Goal: Transaction & Acquisition: Purchase product/service

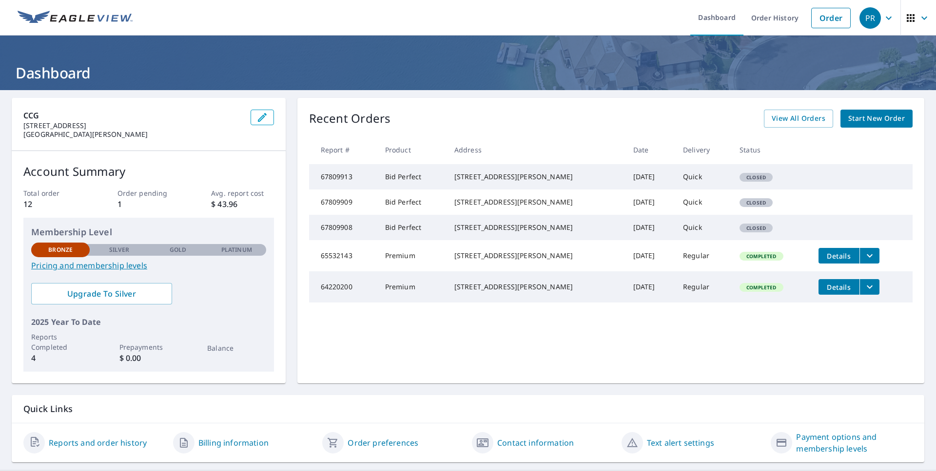
click at [319, 185] on td "67809913" at bounding box center [343, 176] width 68 height 25
drag, startPoint x: 338, startPoint y: 178, endPoint x: 557, endPoint y: 184, distance: 219.4
click at [557, 184] on tr "67809913 Bid Perfect [STREET_ADDRESS][PERSON_NAME] [DATE] Quick Closed" at bounding box center [611, 176] width 604 height 25
click at [557, 182] on div "[STREET_ADDRESS][PERSON_NAME]" at bounding box center [535, 177] width 163 height 10
click at [776, 123] on span "View All Orders" at bounding box center [799, 119] width 54 height 12
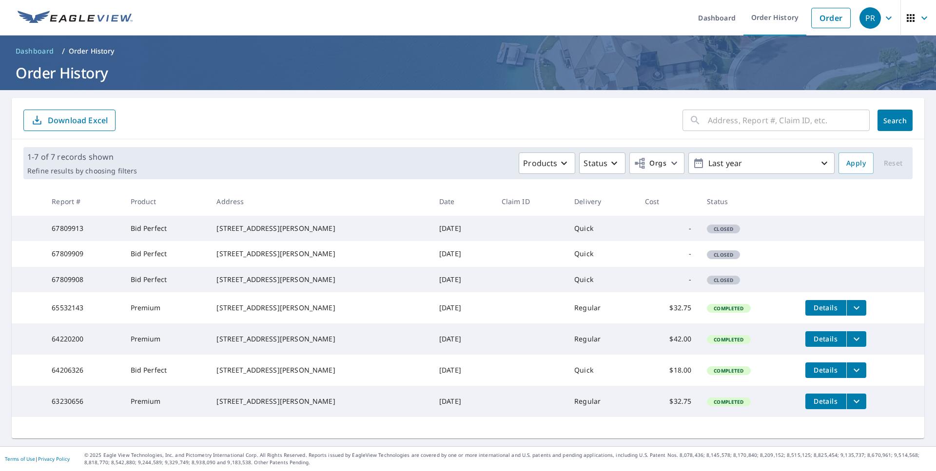
scroll to position [23, 0]
click at [233, 249] on div "[STREET_ADDRESS][PERSON_NAME]" at bounding box center [319, 254] width 207 height 10
click at [62, 216] on td "67809913" at bounding box center [83, 228] width 78 height 25
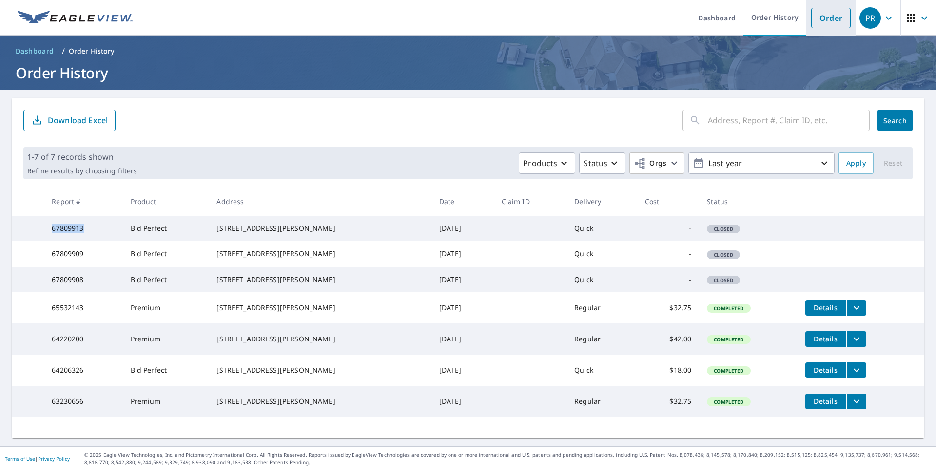
click at [815, 18] on link "Order" at bounding box center [830, 18] width 39 height 20
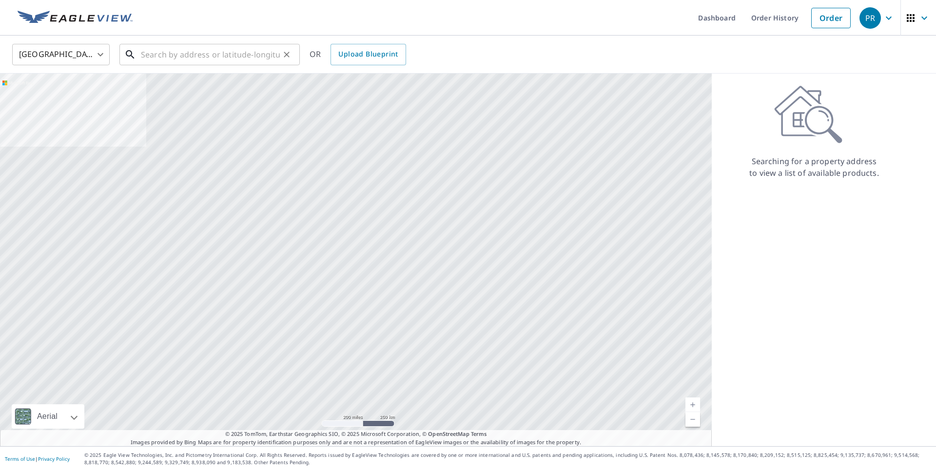
click at [162, 64] on input "text" at bounding box center [210, 54] width 139 height 27
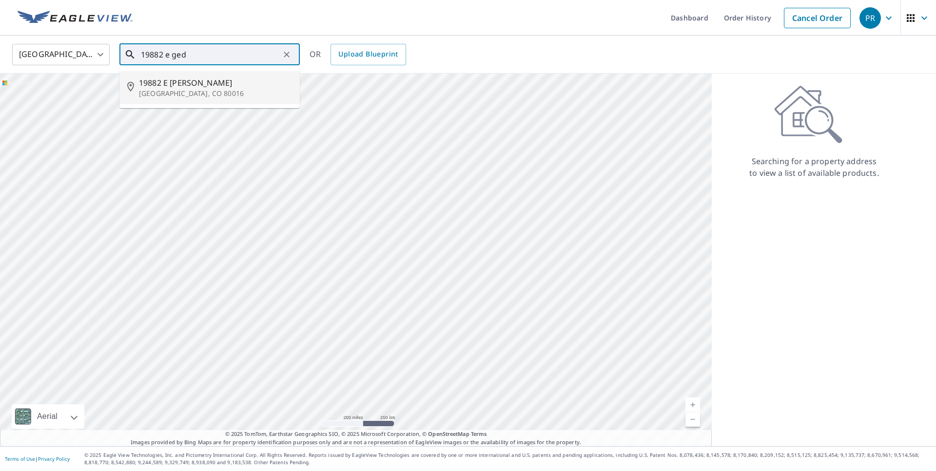
click at [154, 82] on span "19882 E [PERSON_NAME]" at bounding box center [215, 83] width 153 height 12
type input "[STREET_ADDRESS][PERSON_NAME]"
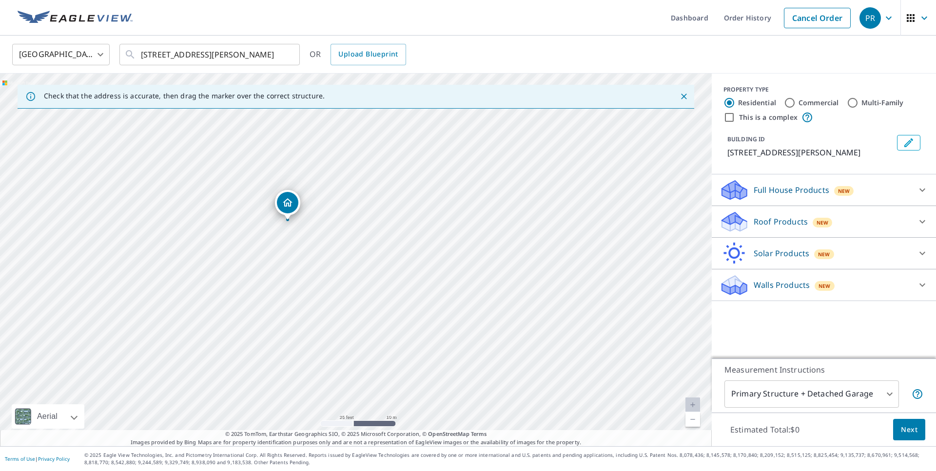
drag, startPoint x: 313, startPoint y: 226, endPoint x: 317, endPoint y: 299, distance: 72.7
click at [317, 299] on div "[STREET_ADDRESS][PERSON_NAME]" at bounding box center [356, 260] width 712 height 373
click at [752, 221] on div "Roof Products New" at bounding box center [815, 222] width 191 height 23
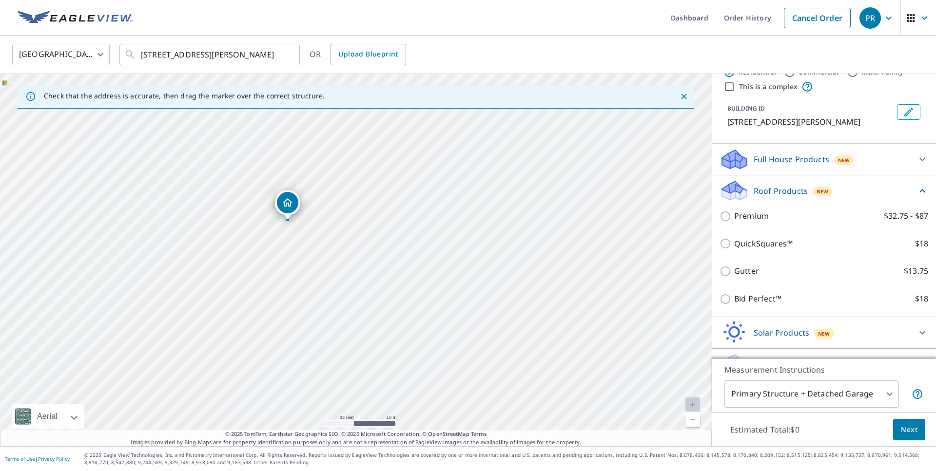
scroll to position [54, 0]
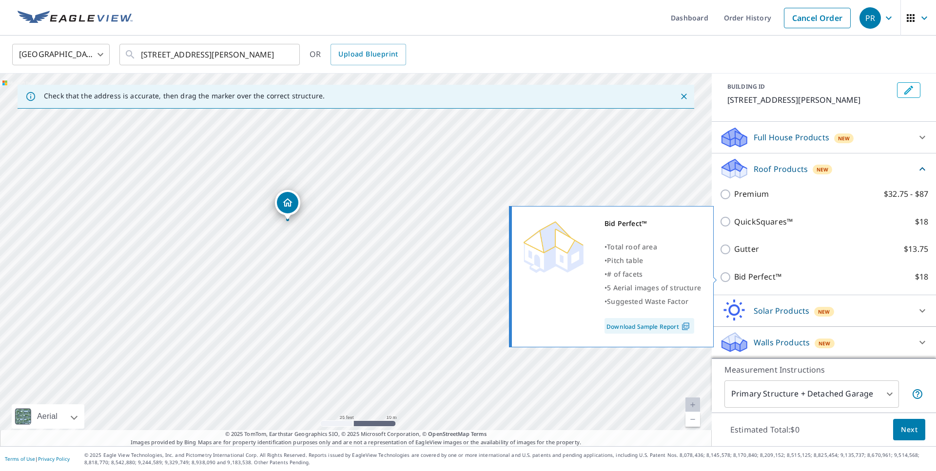
click at [728, 274] on input "Bid Perfect™ $18" at bounding box center [727, 278] width 15 height 12
checkbox input "true"
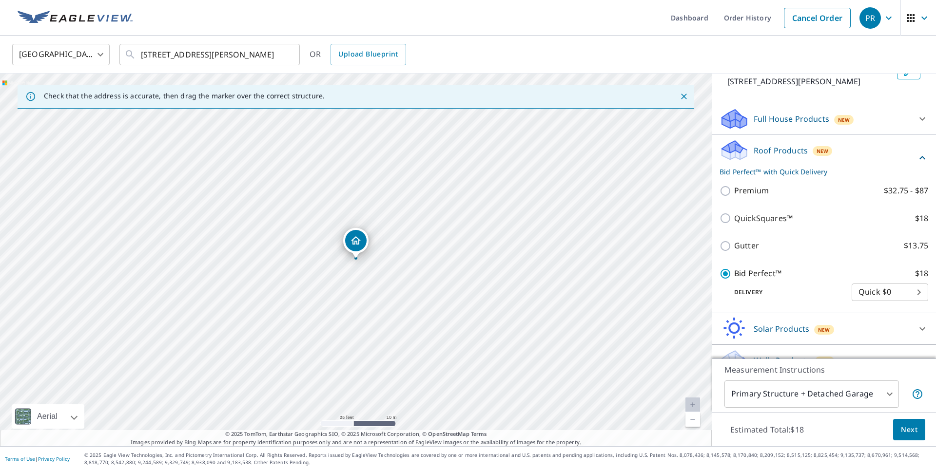
scroll to position [90, 0]
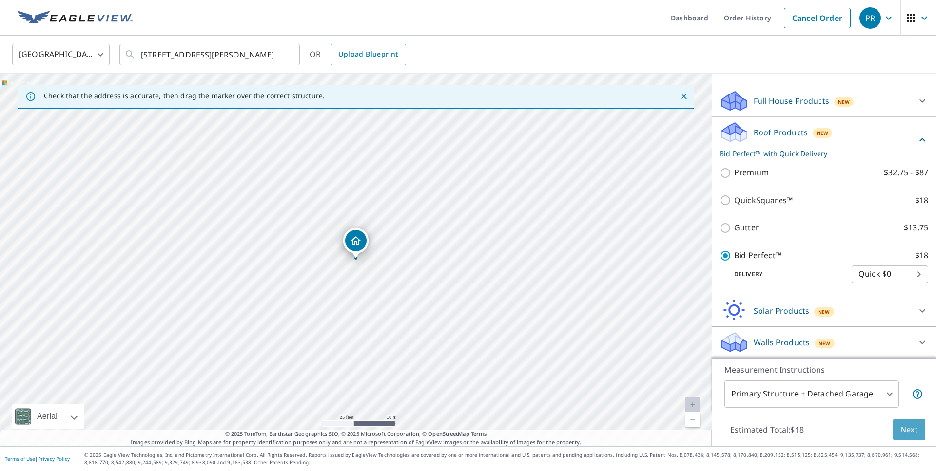
click at [910, 426] on span "Next" at bounding box center [909, 430] width 17 height 12
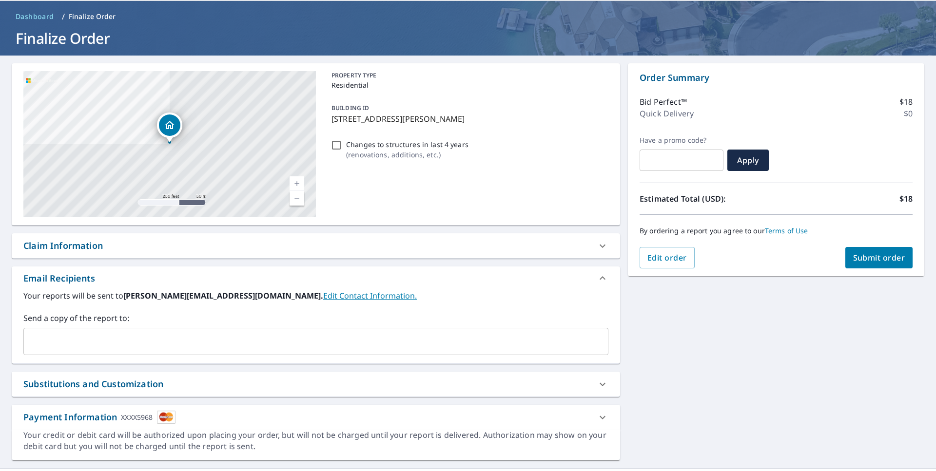
scroll to position [57, 0]
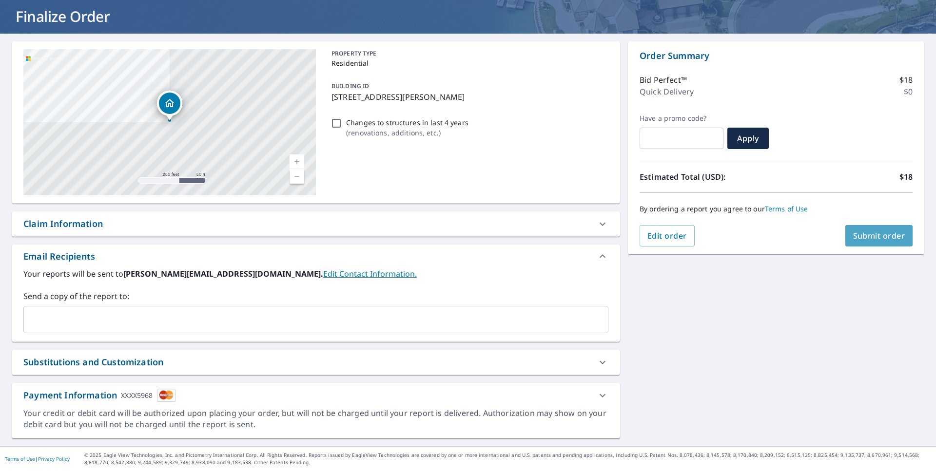
click at [872, 242] on button "Submit order" at bounding box center [879, 235] width 68 height 21
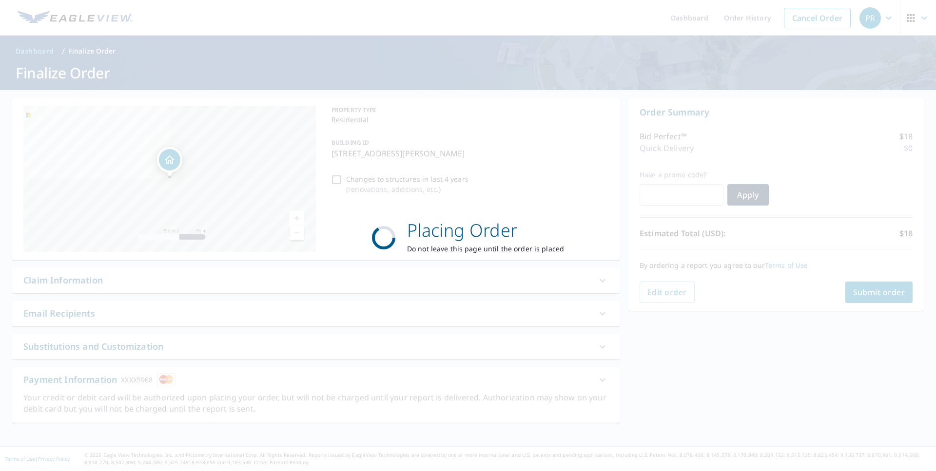
scroll to position [0, 0]
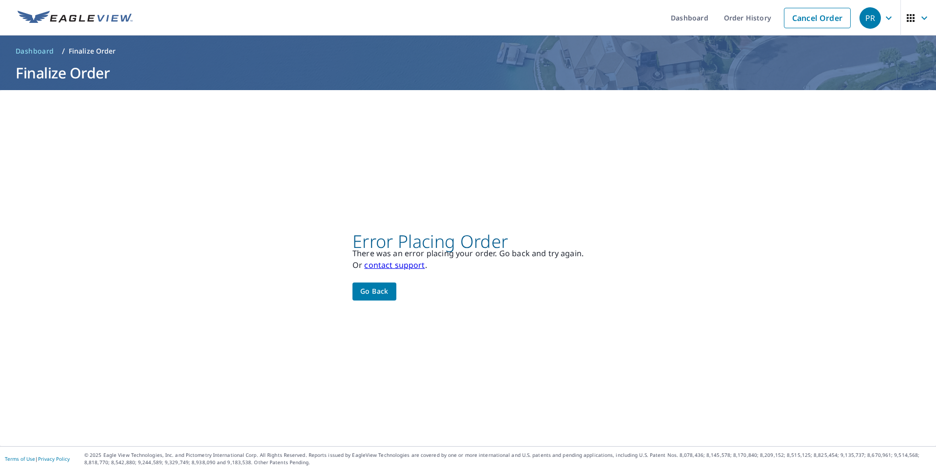
click at [386, 266] on link "contact support" at bounding box center [394, 265] width 60 height 11
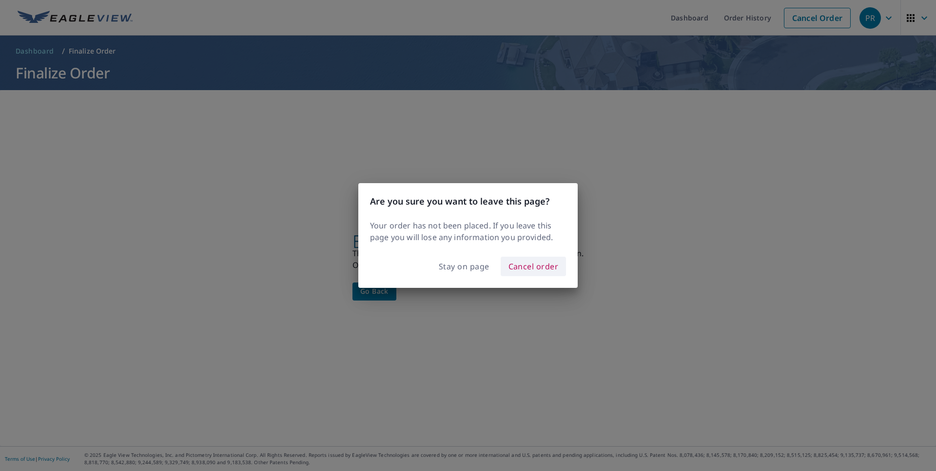
click at [558, 263] on span "Cancel order" at bounding box center [533, 267] width 50 height 14
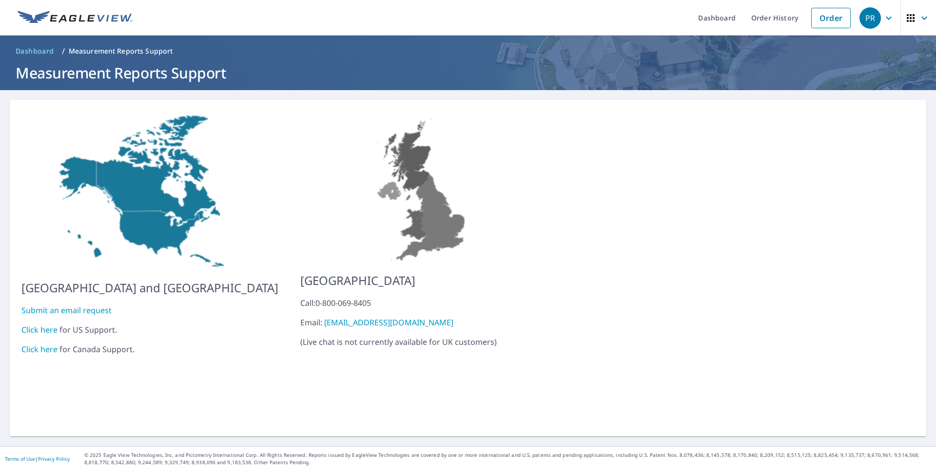
click at [49, 305] on link "Submit an email request" at bounding box center [66, 310] width 90 height 11
